Goal: Task Accomplishment & Management: Complete application form

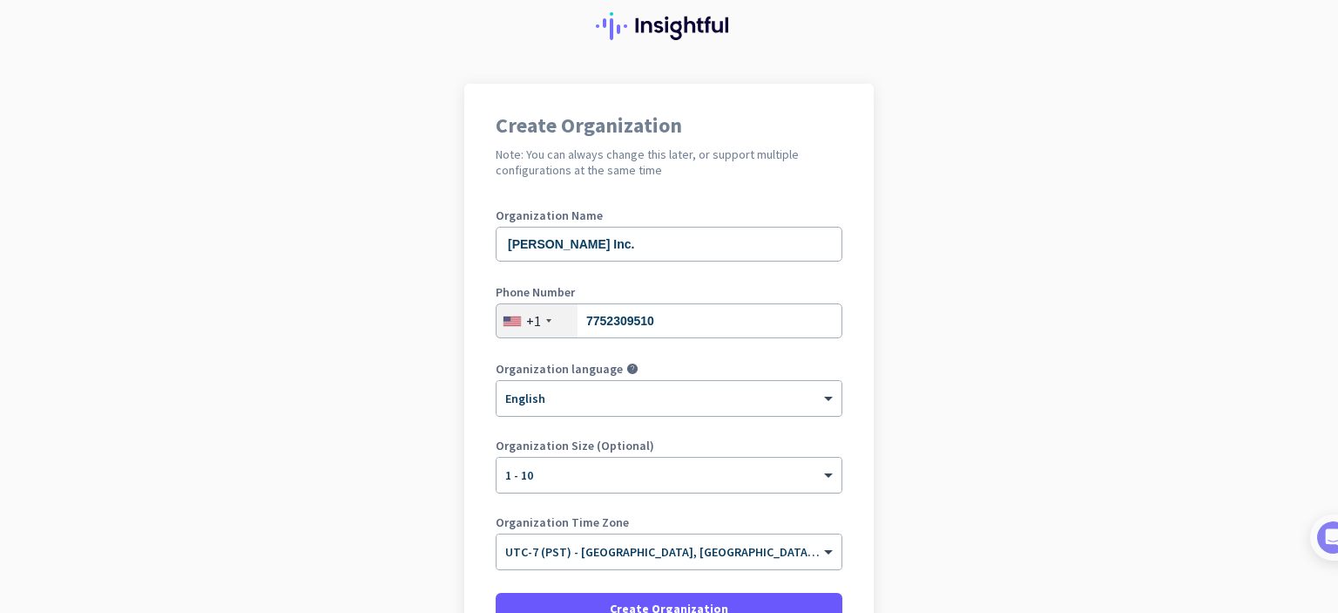
scroll to position [174, 0]
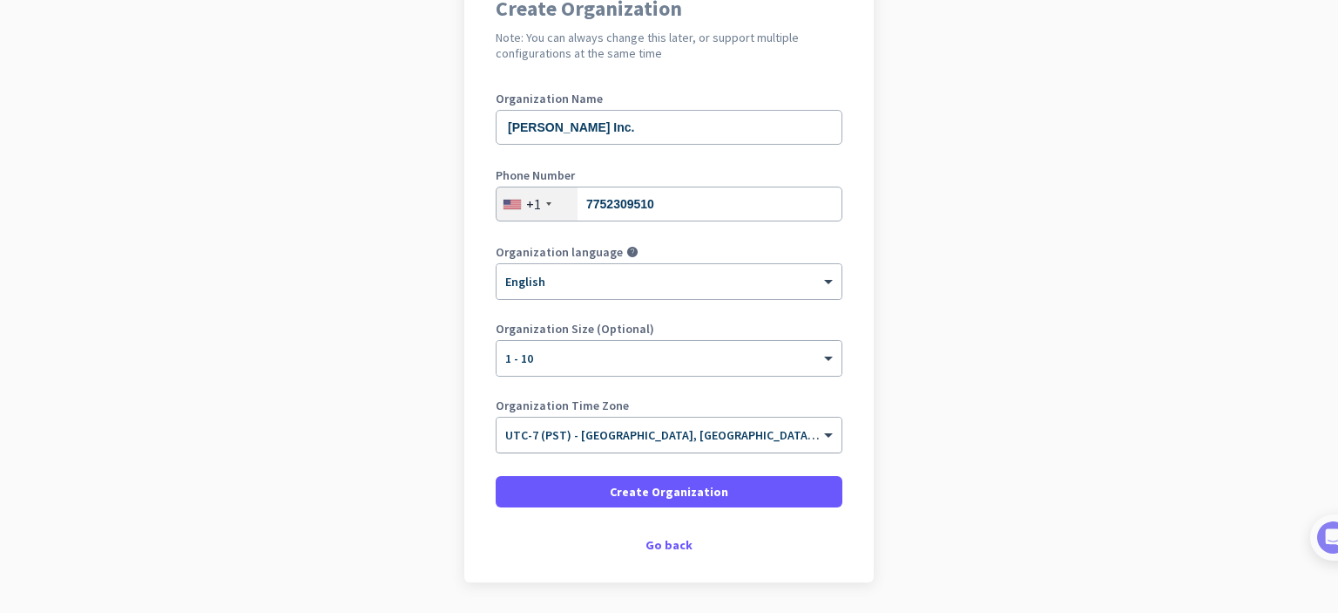
click at [711, 428] on input "text" at bounding box center [651, 429] width 293 height 13
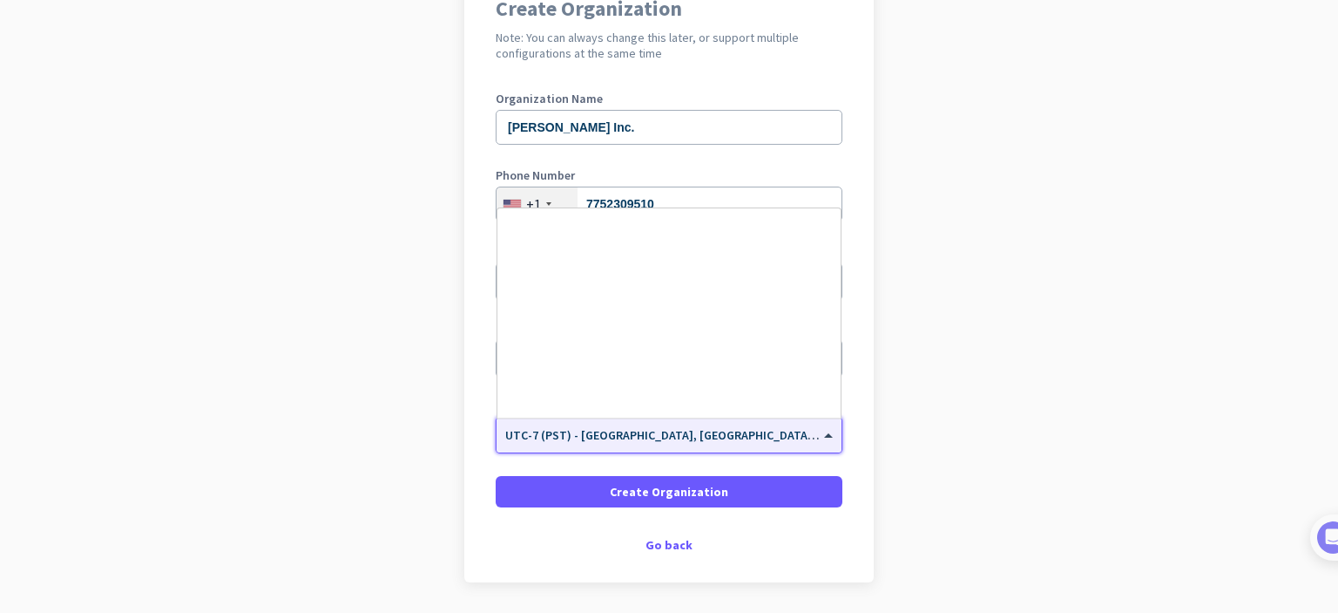
scroll to position [373, 0]
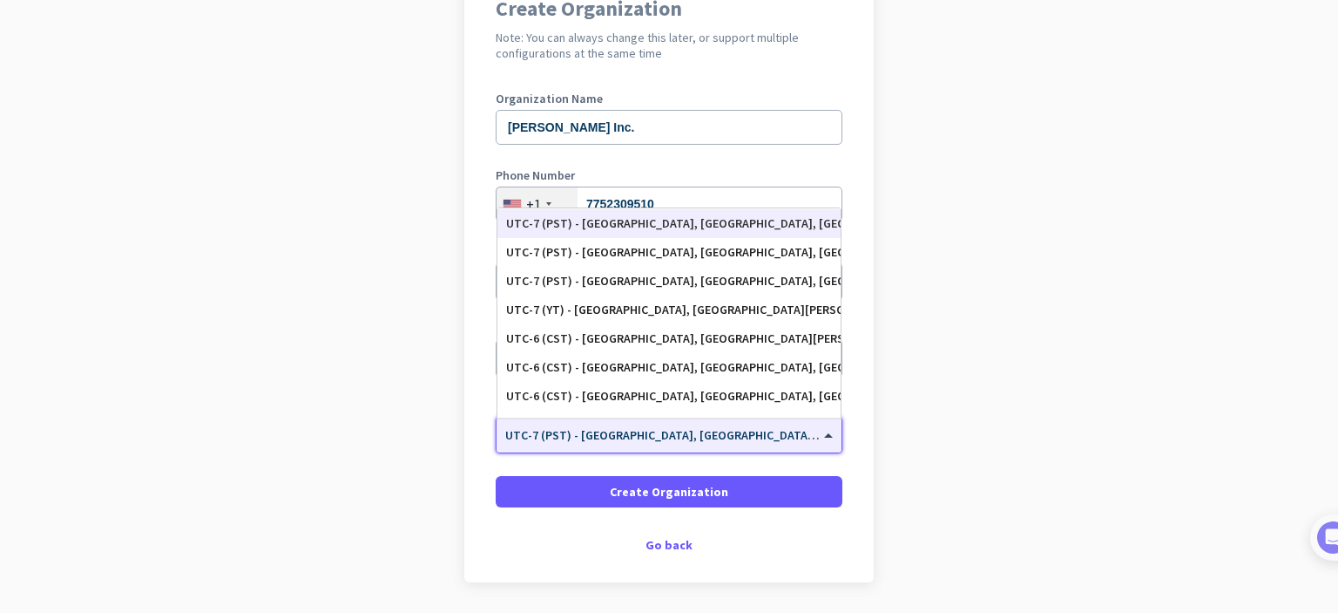
click at [712, 438] on span "UTC-7 (PST) - [GEOGRAPHIC_DATA], [GEOGRAPHIC_DATA], [GEOGRAPHIC_DATA][PERSON_NA…" at bounding box center [821, 435] width 632 height 16
click at [699, 434] on input "text" at bounding box center [651, 429] width 293 height 13
click at [969, 449] on app-onboarding-organization "Create Organization Note: You can always change this later, or support multiple…" at bounding box center [669, 318] width 1338 height 702
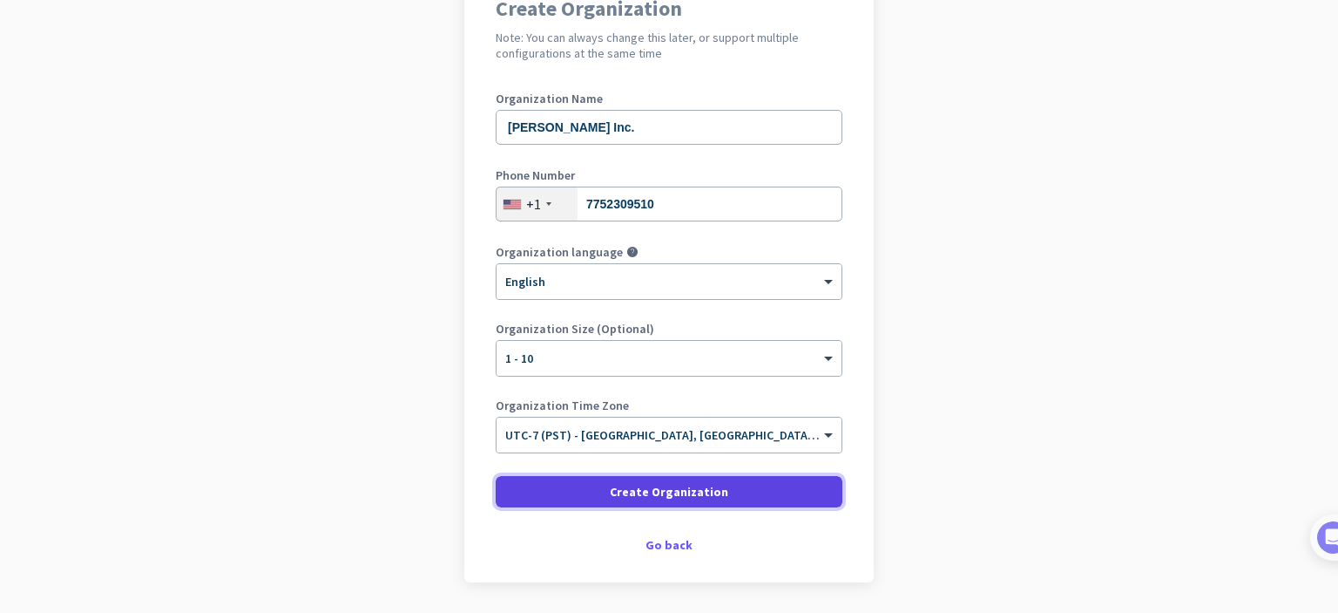
click at [754, 482] on span at bounding box center [669, 492] width 347 height 42
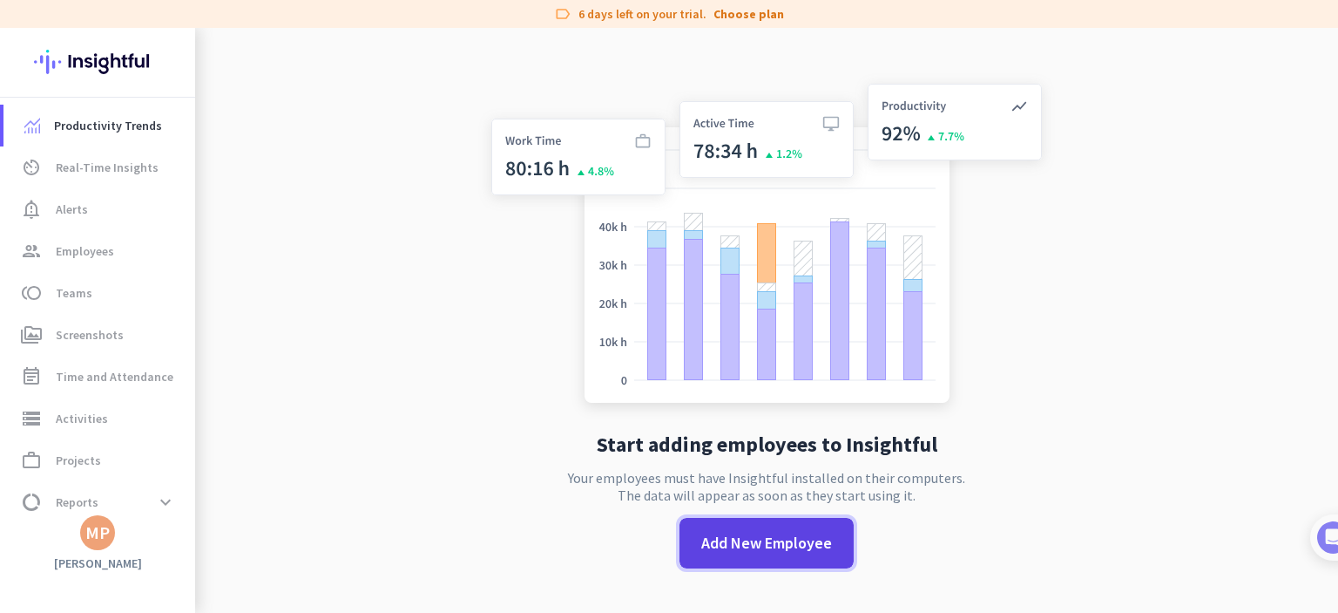
click at [777, 539] on span "Add New Employee" at bounding box center [766, 543] width 131 height 23
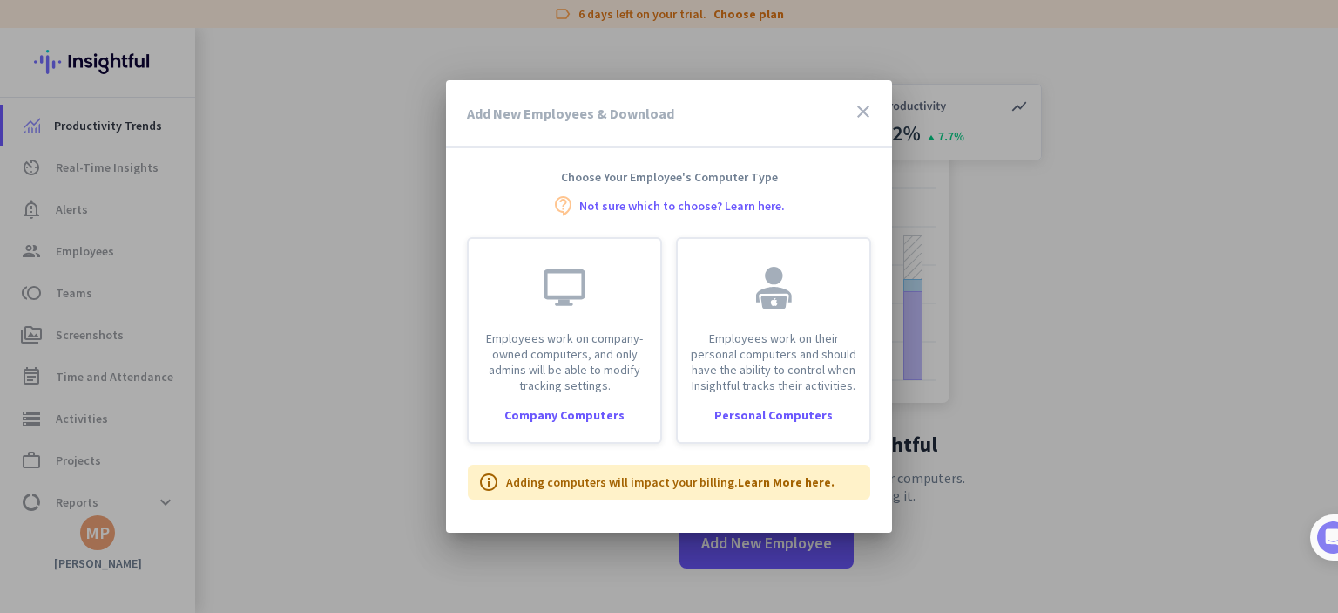
click at [864, 112] on icon "close" at bounding box center [863, 111] width 21 height 21
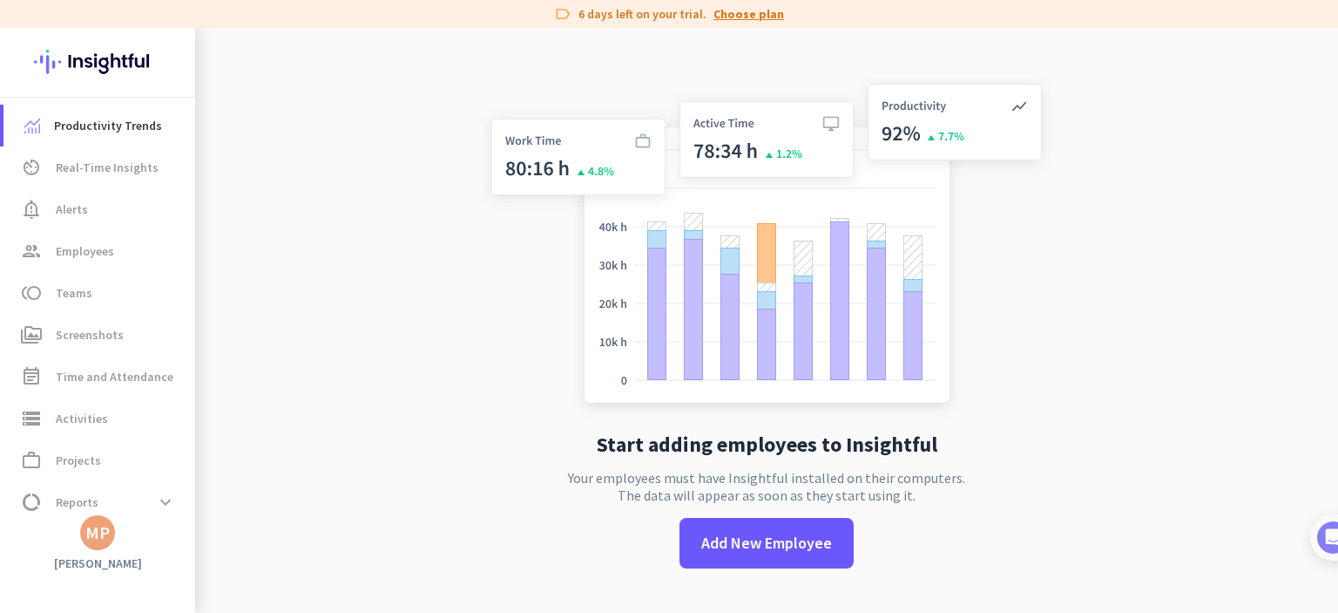
click at [740, 14] on link "Choose plan" at bounding box center [749, 13] width 71 height 17
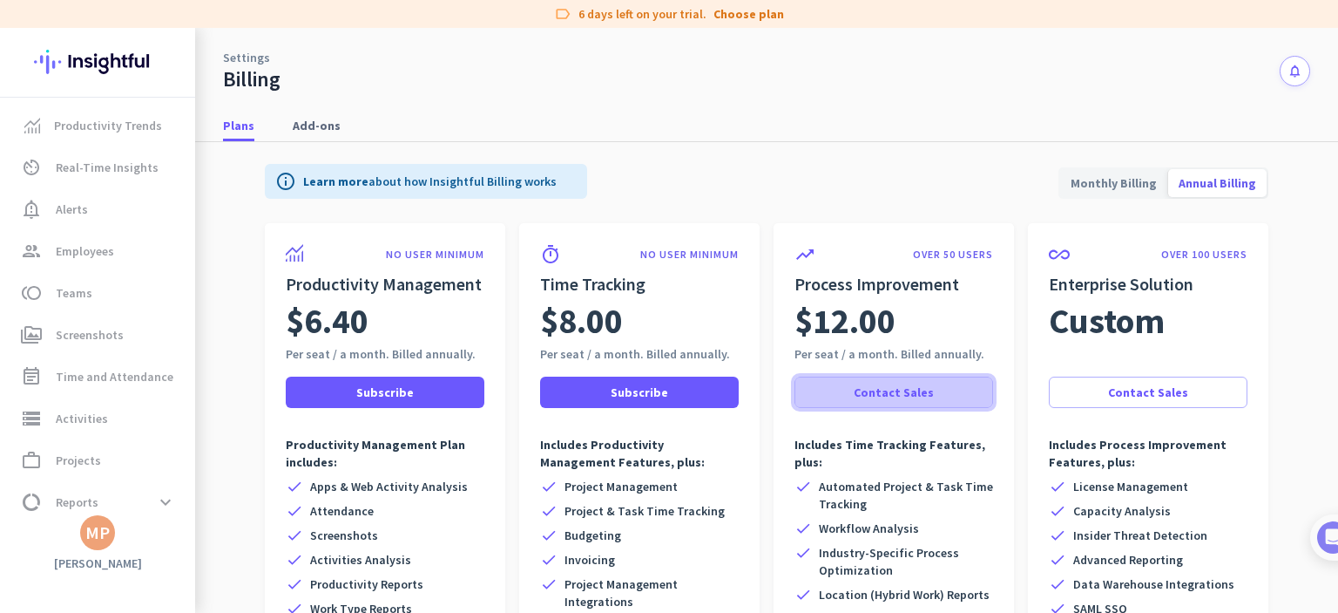
click at [906, 403] on span at bounding box center [894, 392] width 197 height 42
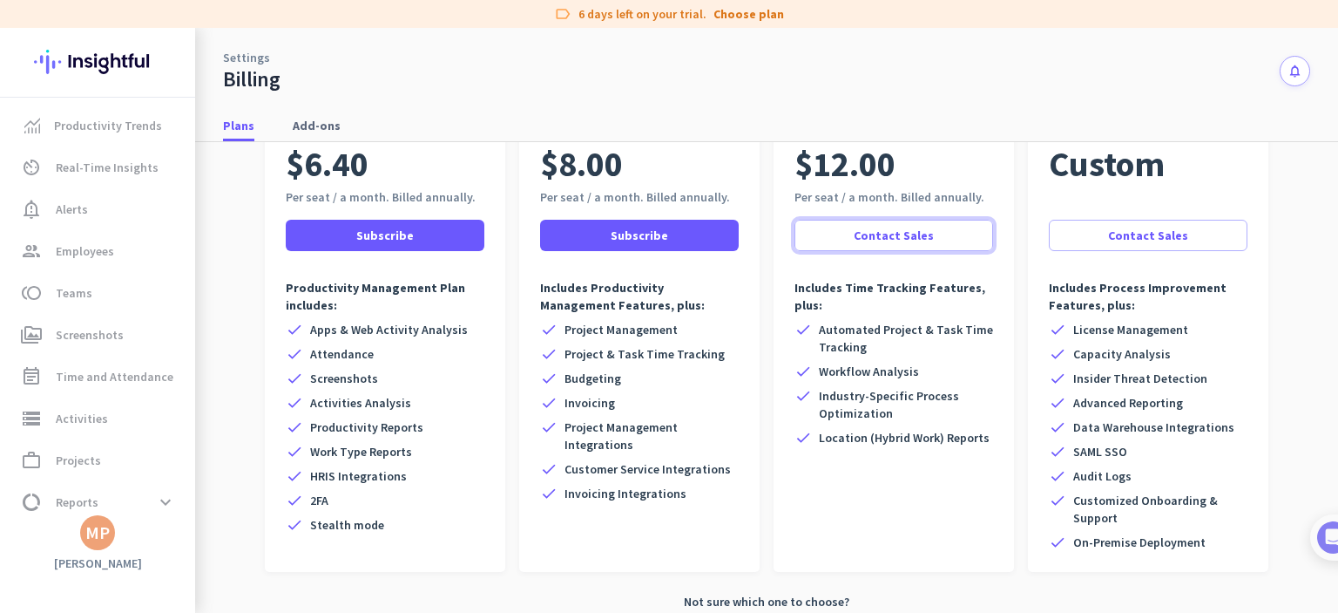
scroll to position [185, 0]
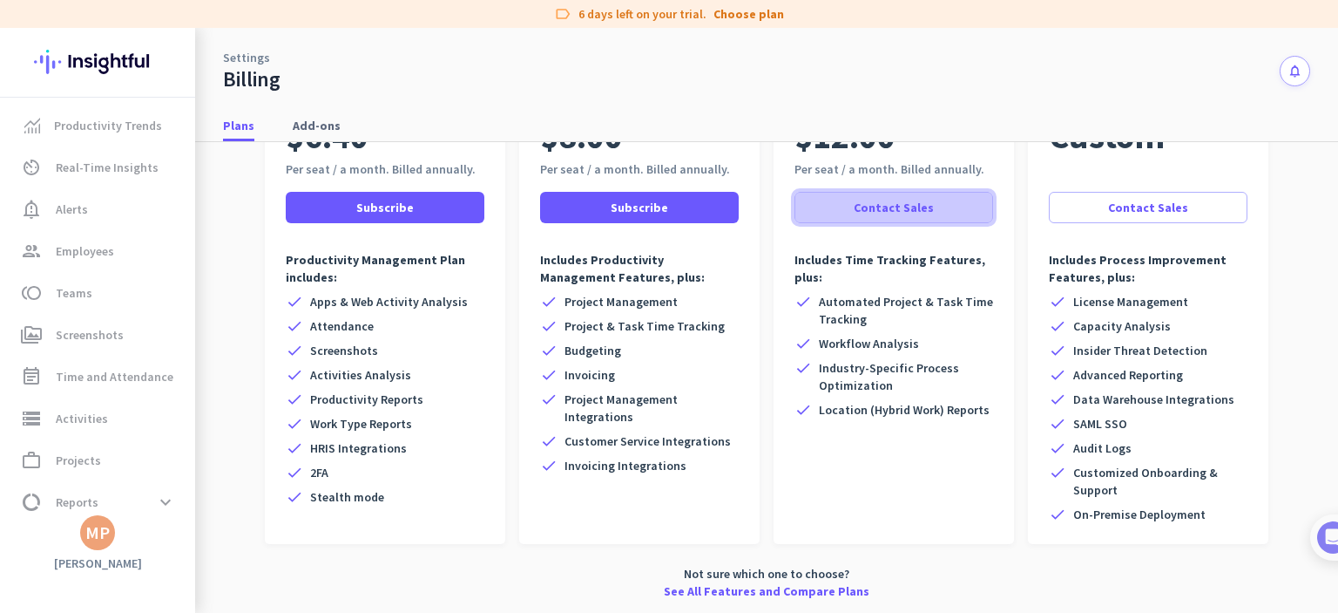
click at [896, 208] on span "Contact Sales" at bounding box center [894, 207] width 80 height 17
click at [885, 199] on span "Contact Sales" at bounding box center [894, 207] width 80 height 17
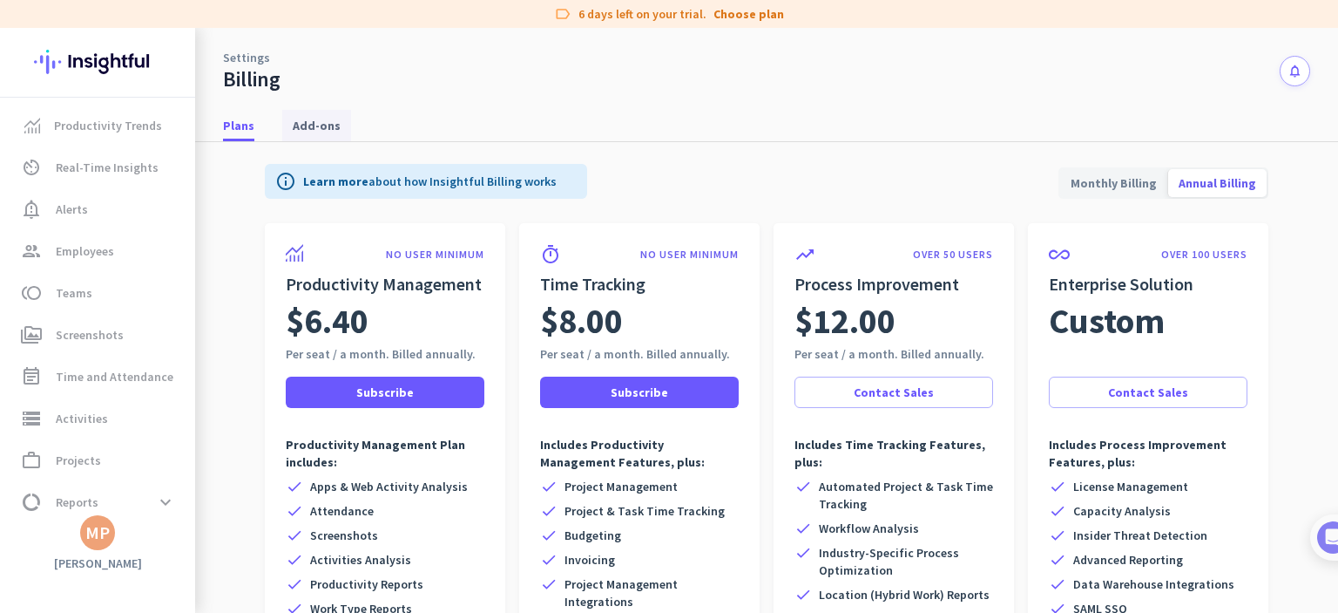
click at [294, 119] on span "Add-ons" at bounding box center [317, 125] width 48 height 17
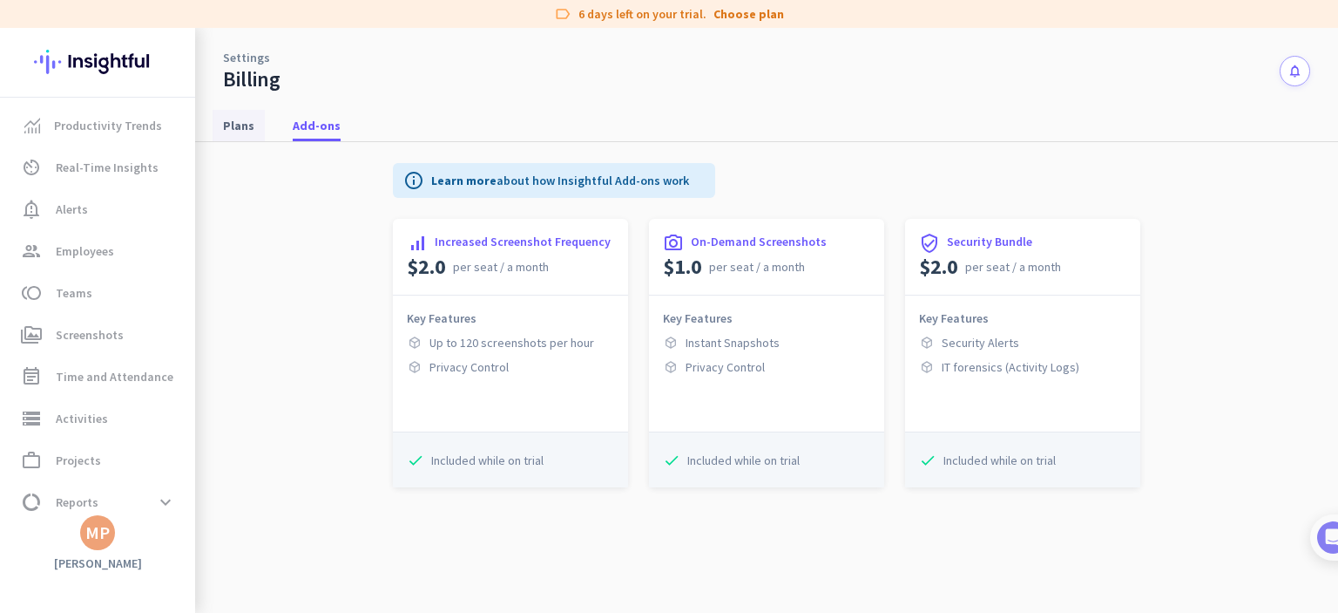
click at [238, 128] on span "Plans" at bounding box center [238, 125] width 31 height 17
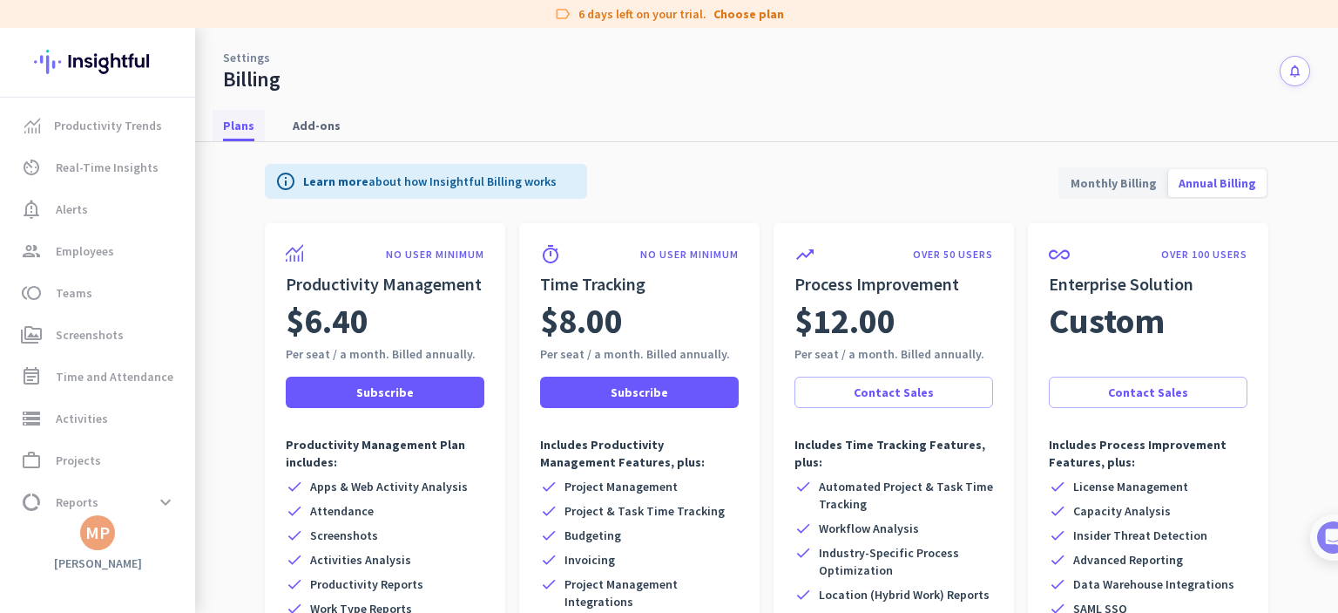
click at [231, 126] on span "Plans" at bounding box center [238, 125] width 31 height 17
click at [228, 128] on span "Plans" at bounding box center [238, 125] width 31 height 17
click at [108, 254] on span "Employees" at bounding box center [85, 250] width 58 height 21
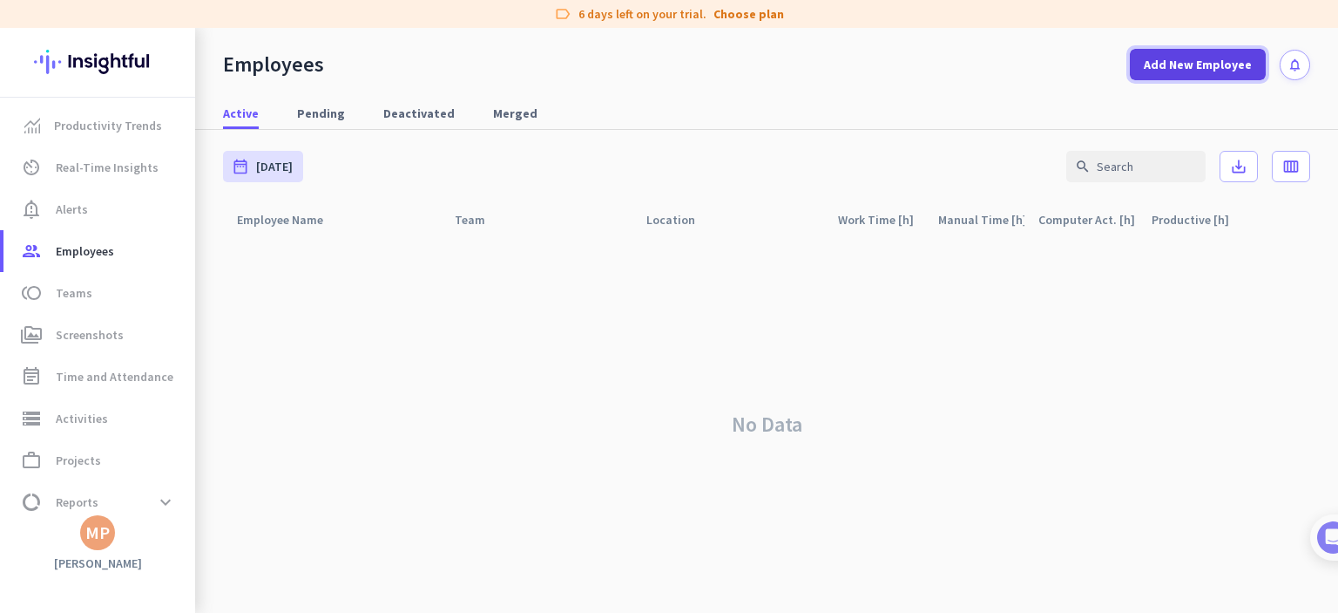
click at [1195, 68] on span "Add New Employee" at bounding box center [1198, 64] width 108 height 17
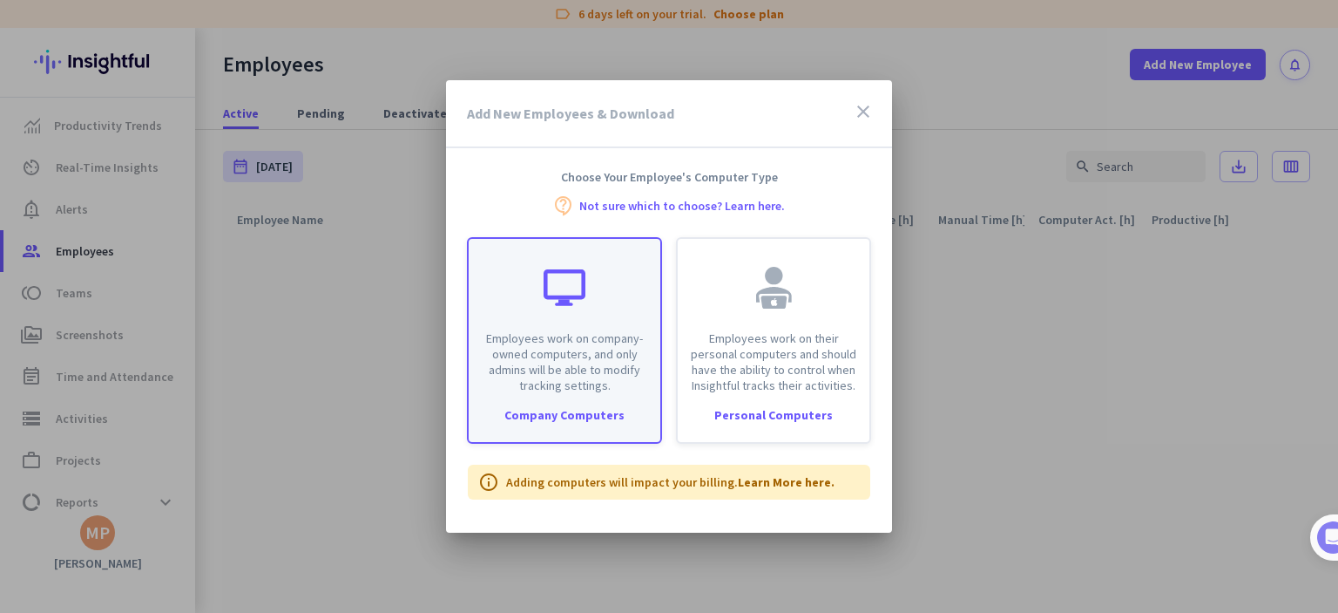
click at [582, 334] on p "Employees work on company-owned computers, and only admins will be able to modi…" at bounding box center [564, 361] width 171 height 63
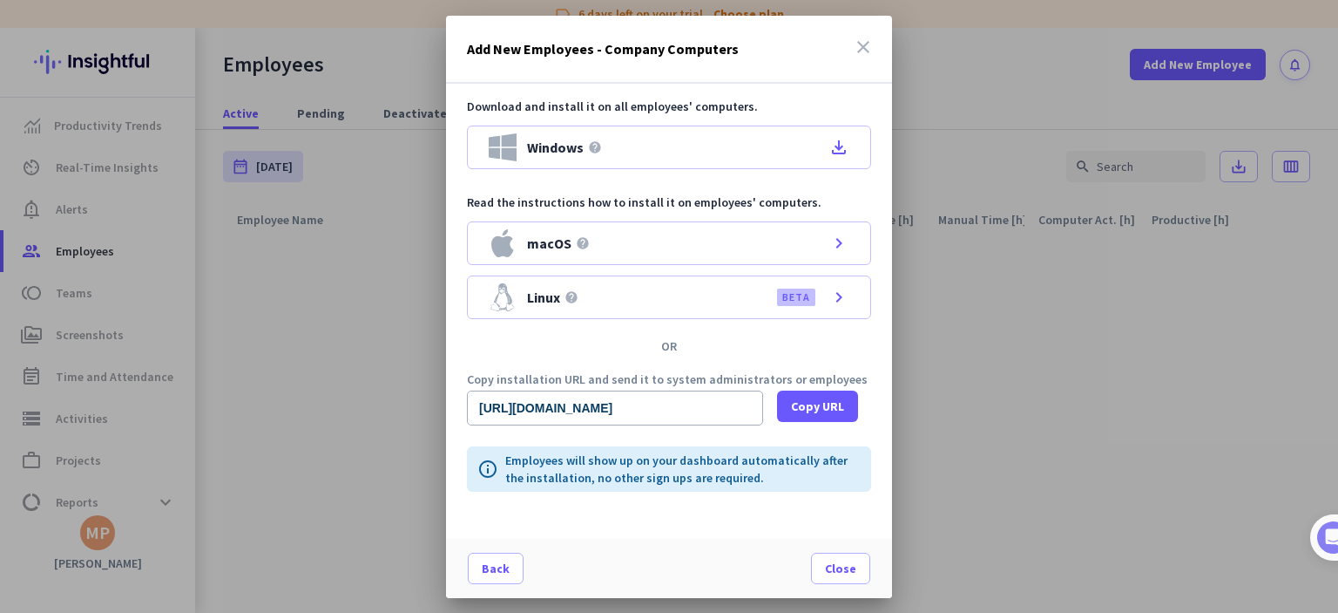
click at [1028, 355] on div at bounding box center [669, 306] width 1338 height 613
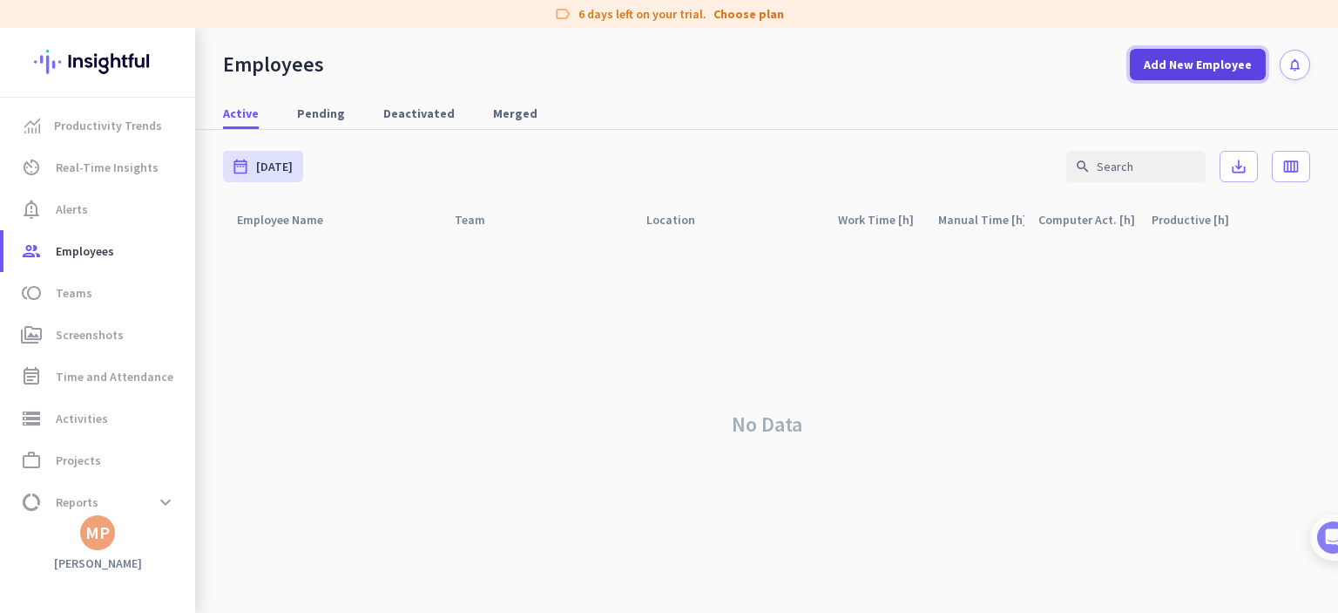
click at [1207, 64] on span "Add New Employee" at bounding box center [1198, 64] width 108 height 17
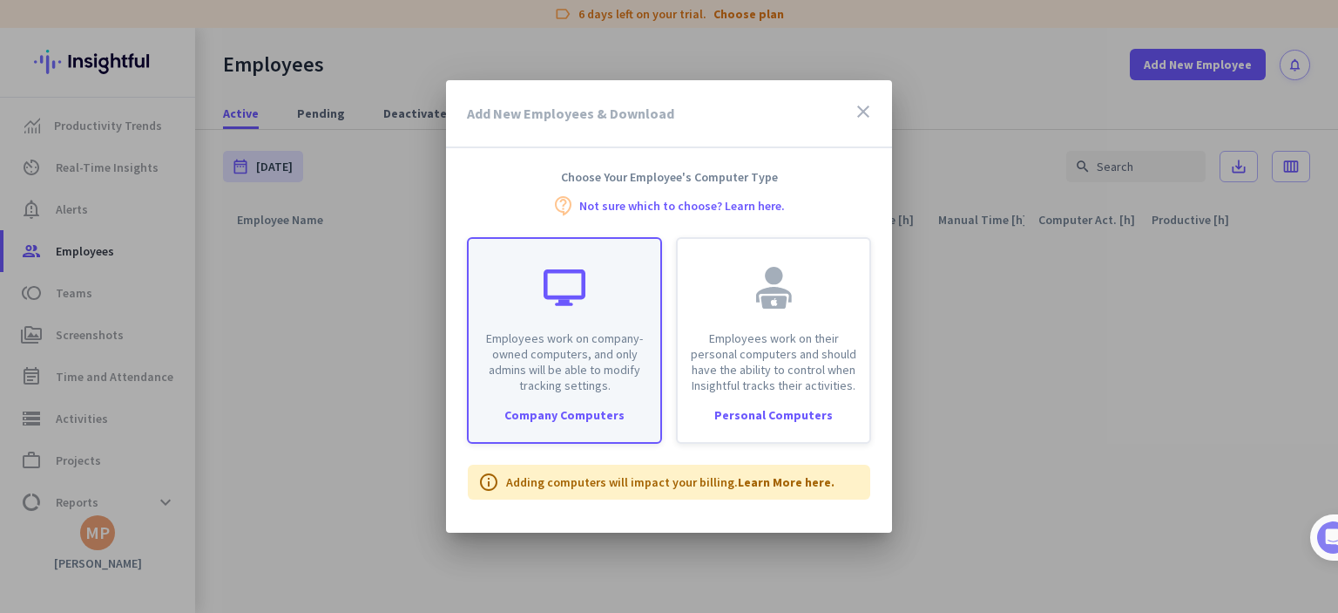
click at [561, 330] on p "Employees work on company-owned computers, and only admins will be able to modi…" at bounding box center [564, 361] width 171 height 63
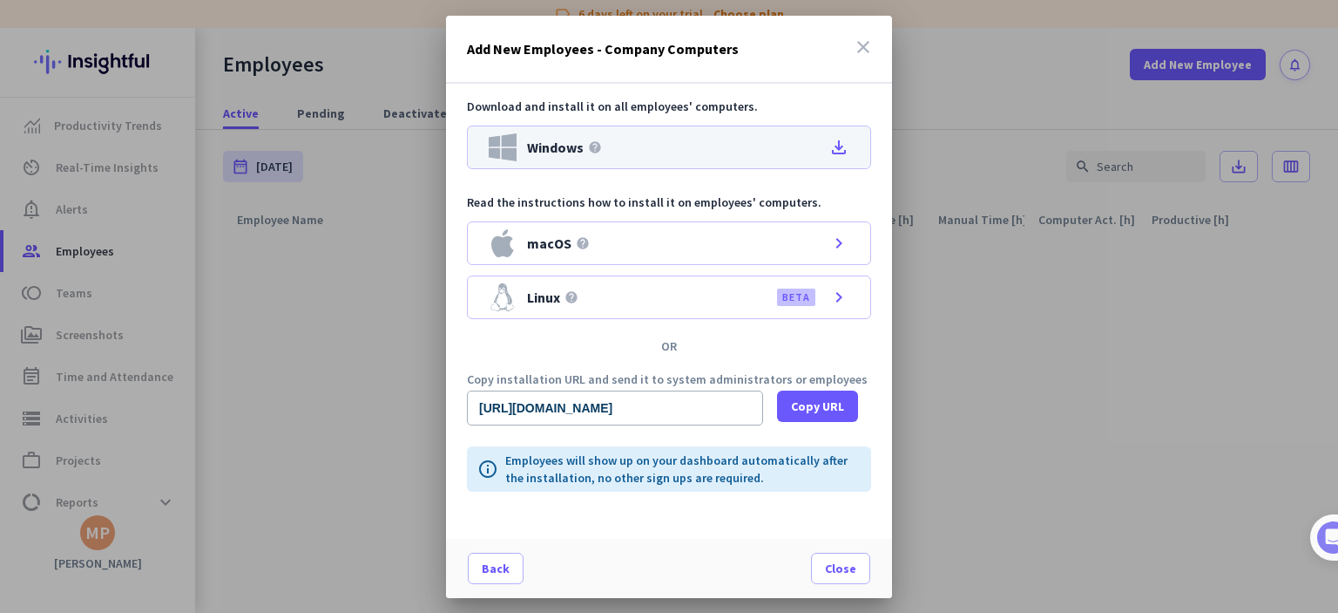
click at [837, 146] on icon "file_download" at bounding box center [839, 147] width 21 height 21
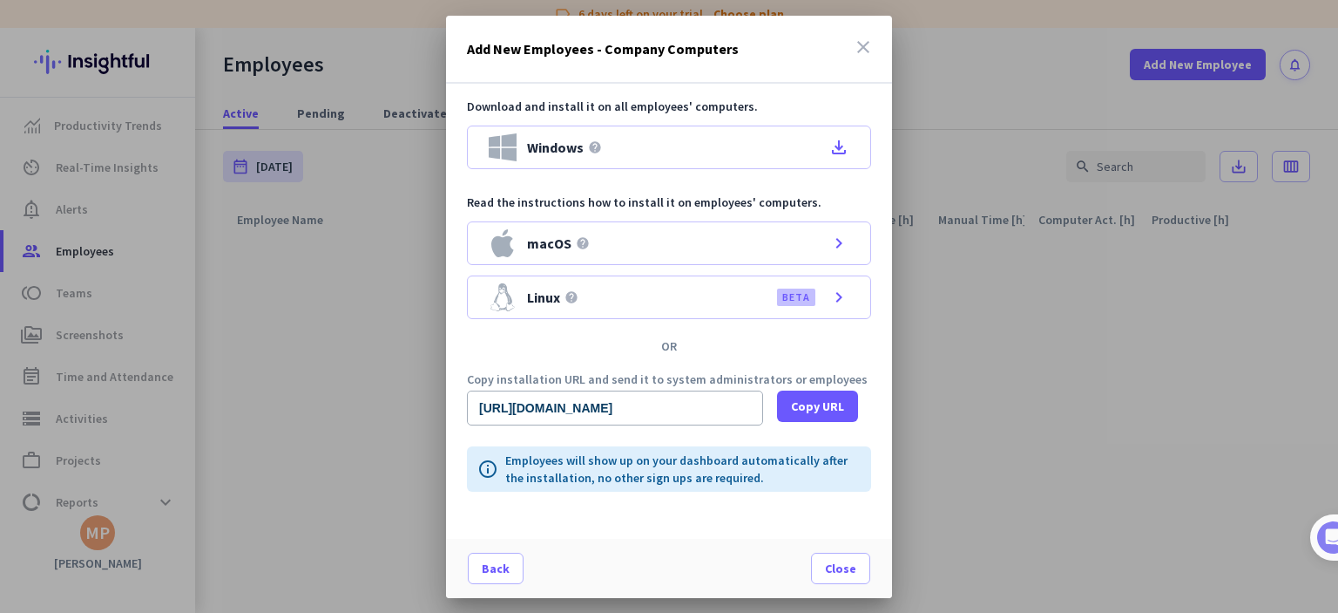
click at [867, 41] on icon "close" at bounding box center [863, 47] width 21 height 21
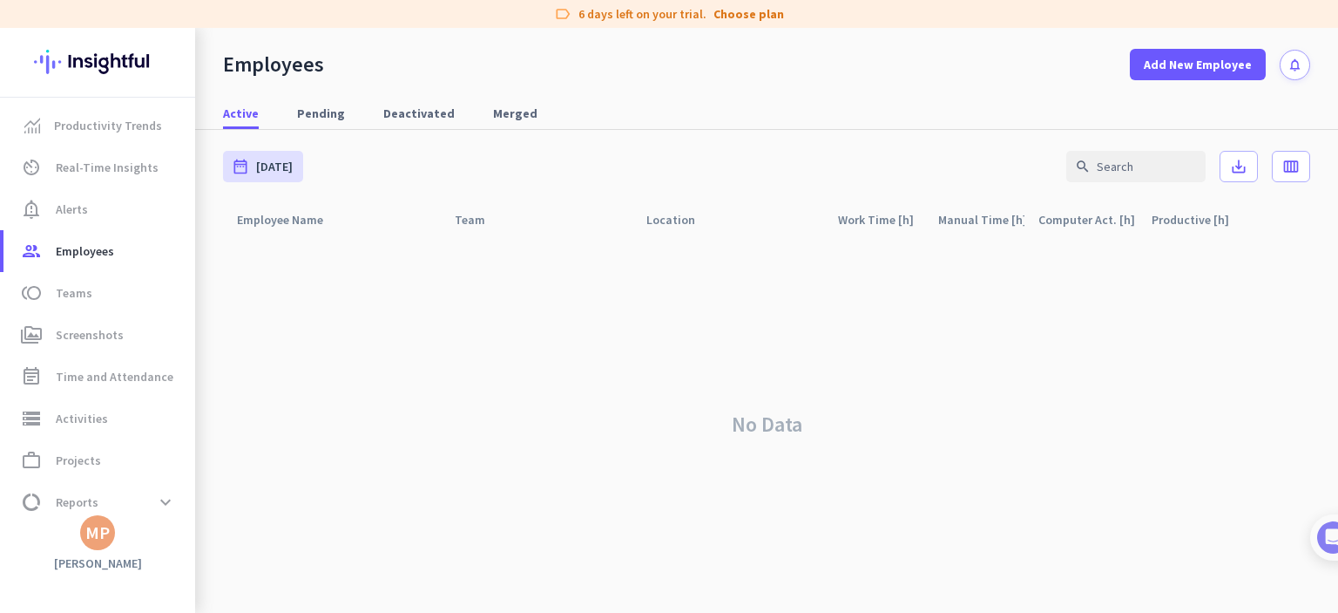
click at [660, 465] on div "No Data" at bounding box center [766, 424] width 1087 height 376
click at [837, 402] on div "No Data" at bounding box center [766, 424] width 1087 height 376
click at [1196, 72] on span "Add New Employee" at bounding box center [1198, 64] width 108 height 17
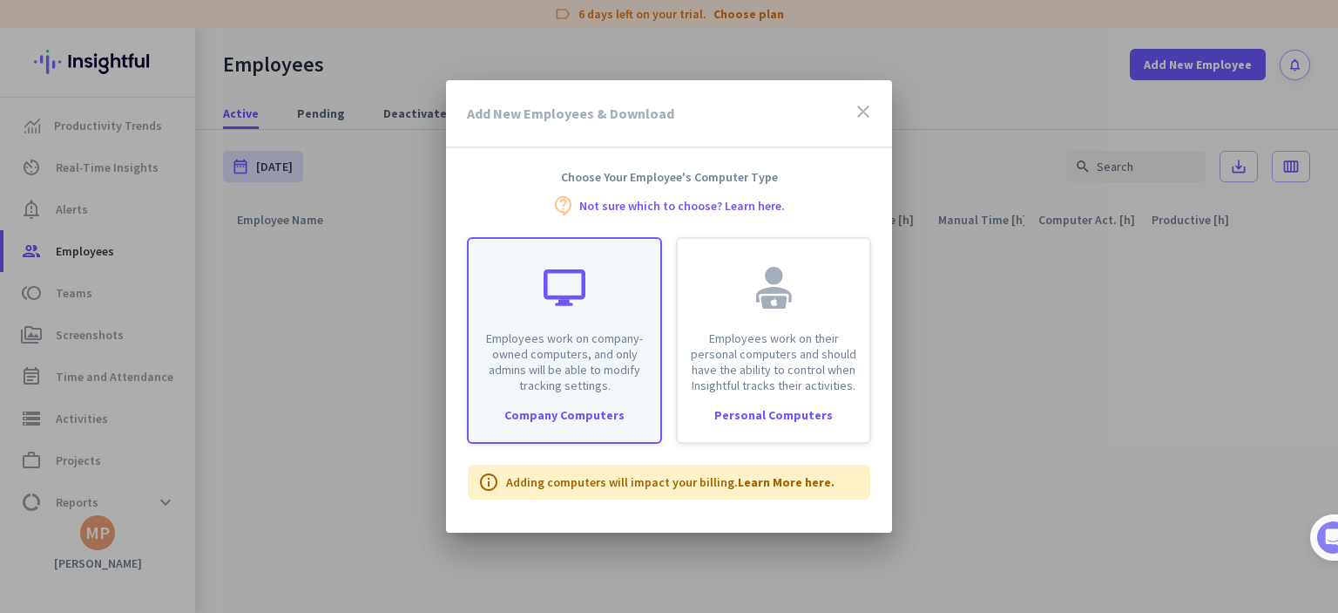
click at [610, 335] on p "Employees work on company-owned computers, and only admins will be able to modi…" at bounding box center [564, 361] width 171 height 63
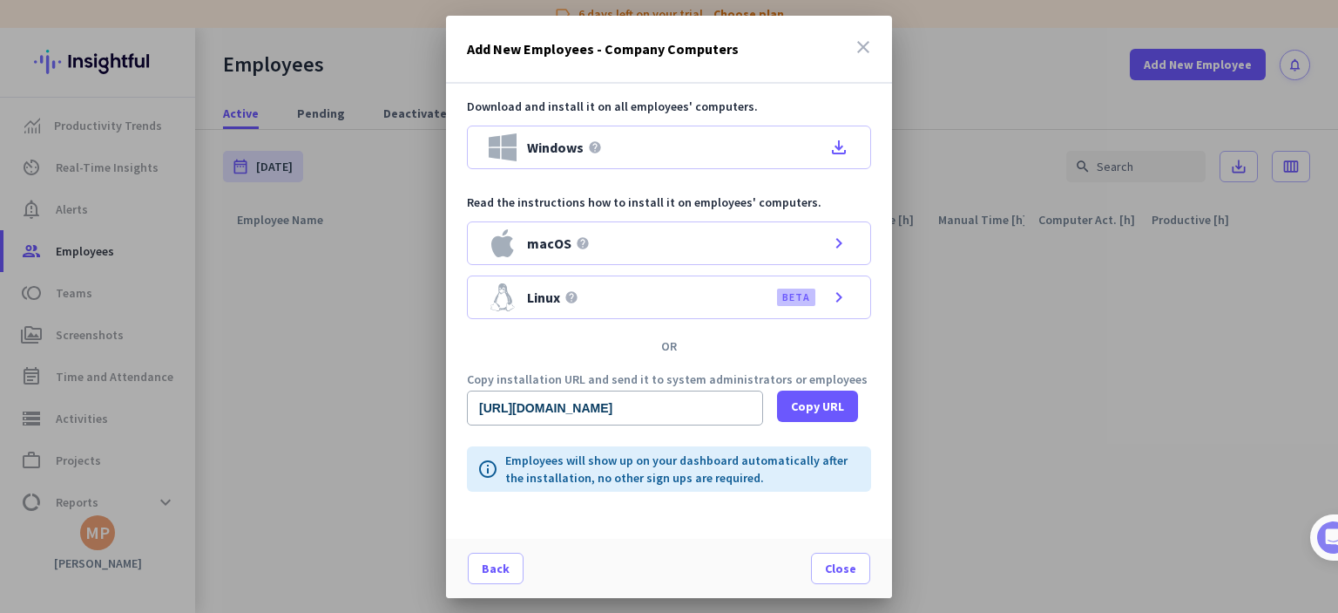
click at [965, 370] on div at bounding box center [669, 306] width 1338 height 613
